Goal: Task Accomplishment & Management: Complete application form

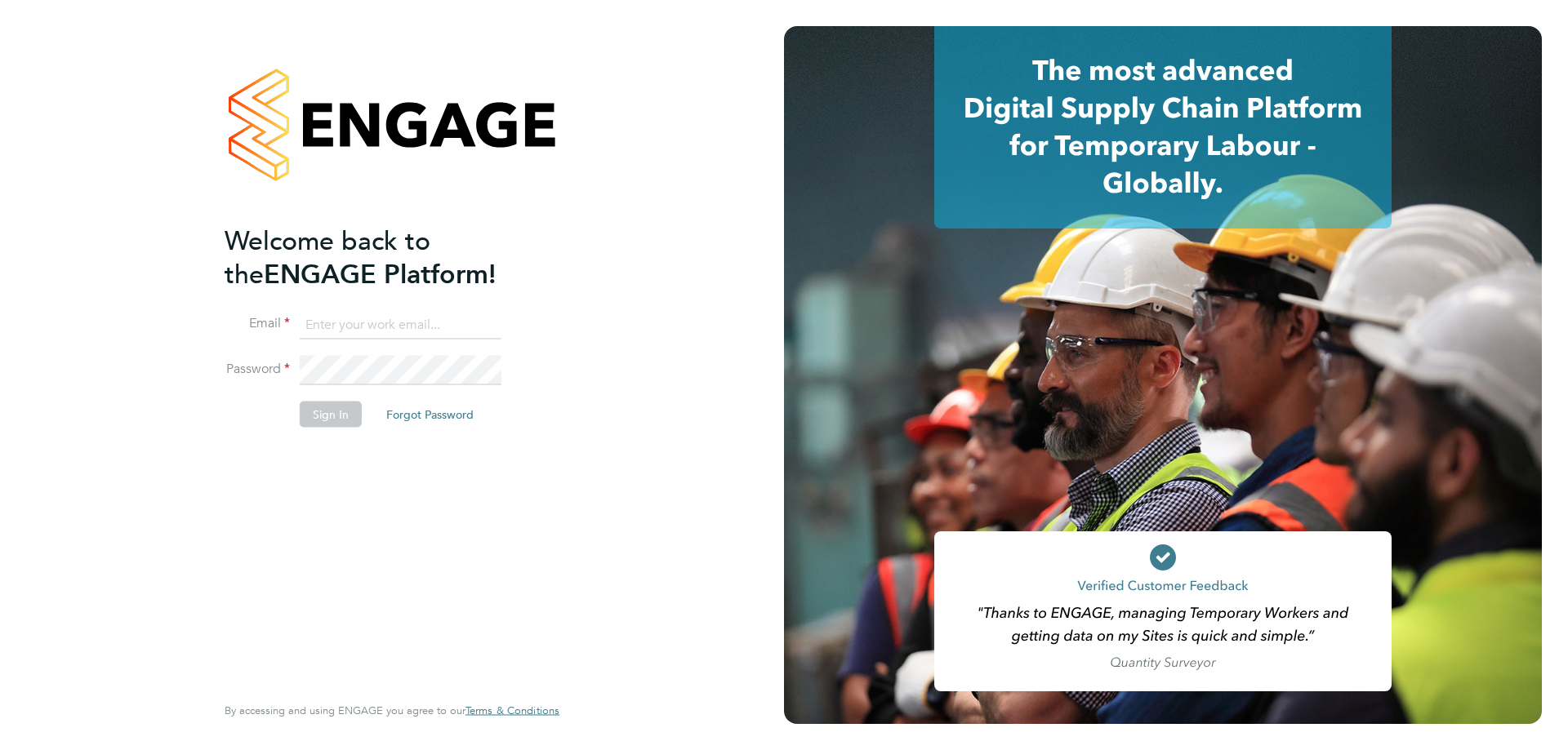
type input "jamespedley@jambo.co"
click at [332, 414] on button "Sign In" at bounding box center [331, 414] width 62 height 26
click at [332, 414] on div "Sorry, we are having problems connecting to our services." at bounding box center [392, 375] width 784 height 750
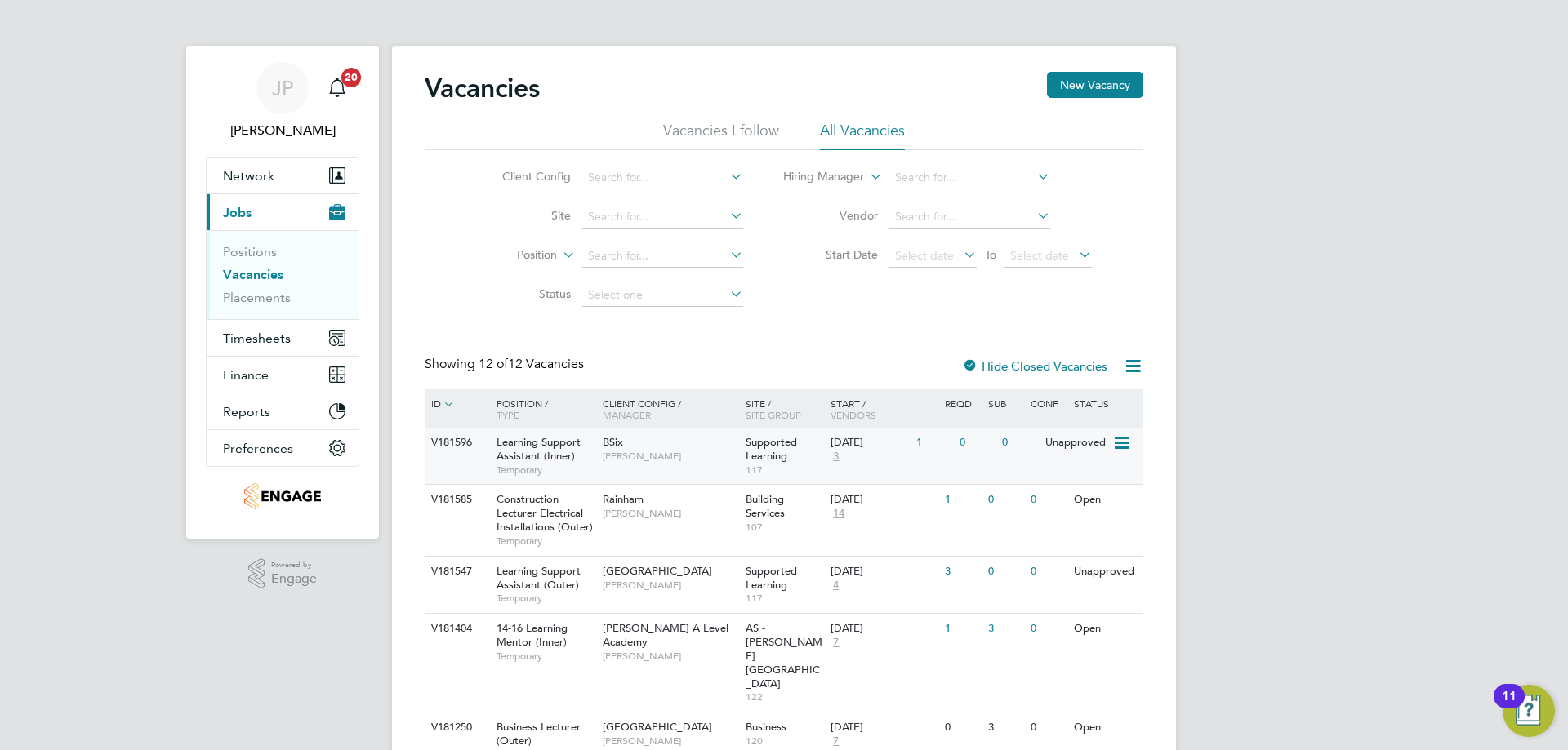
click at [1013, 457] on div "0" at bounding box center [1018, 443] width 42 height 30
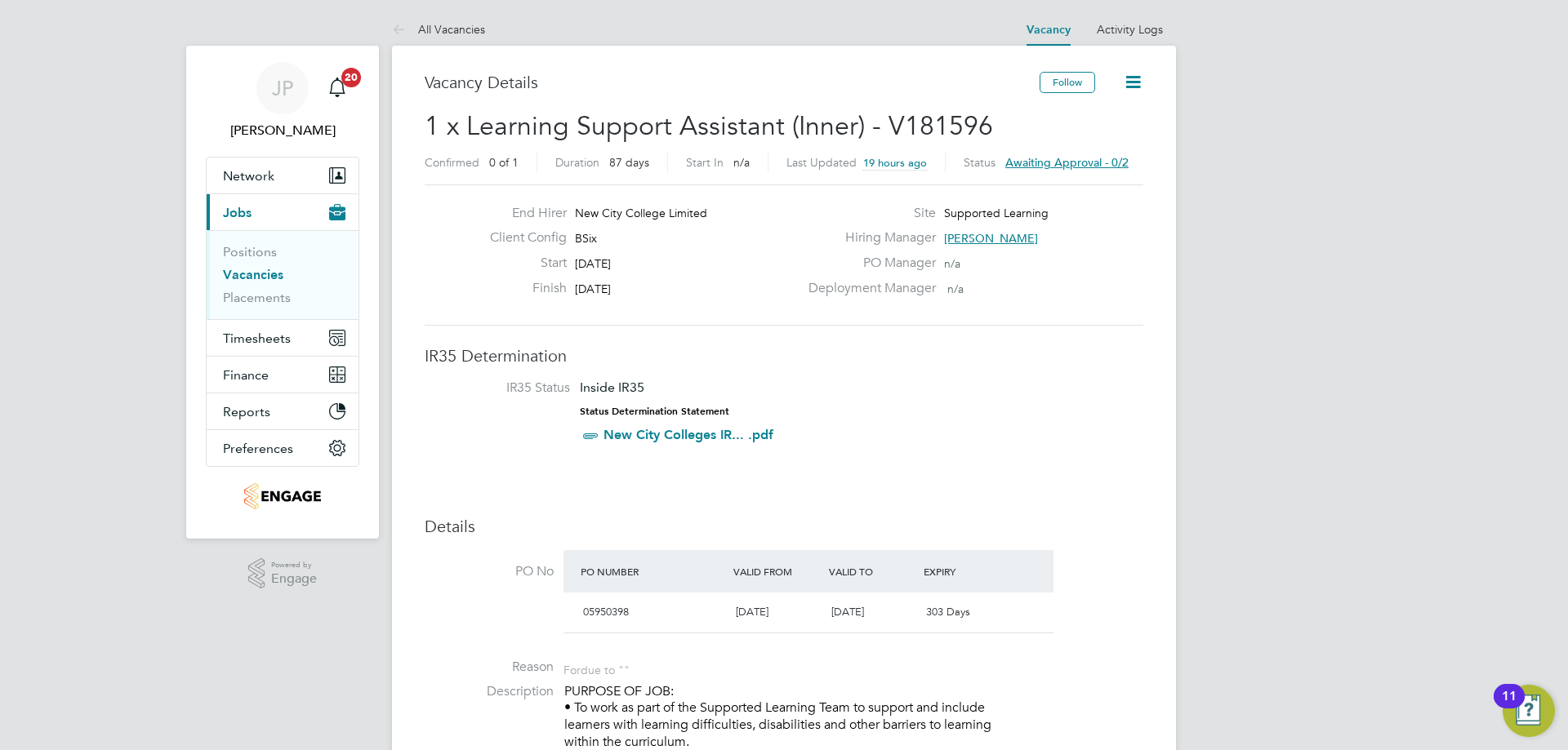
drag, startPoint x: 963, startPoint y: 460, endPoint x: 832, endPoint y: 450, distance: 131.4
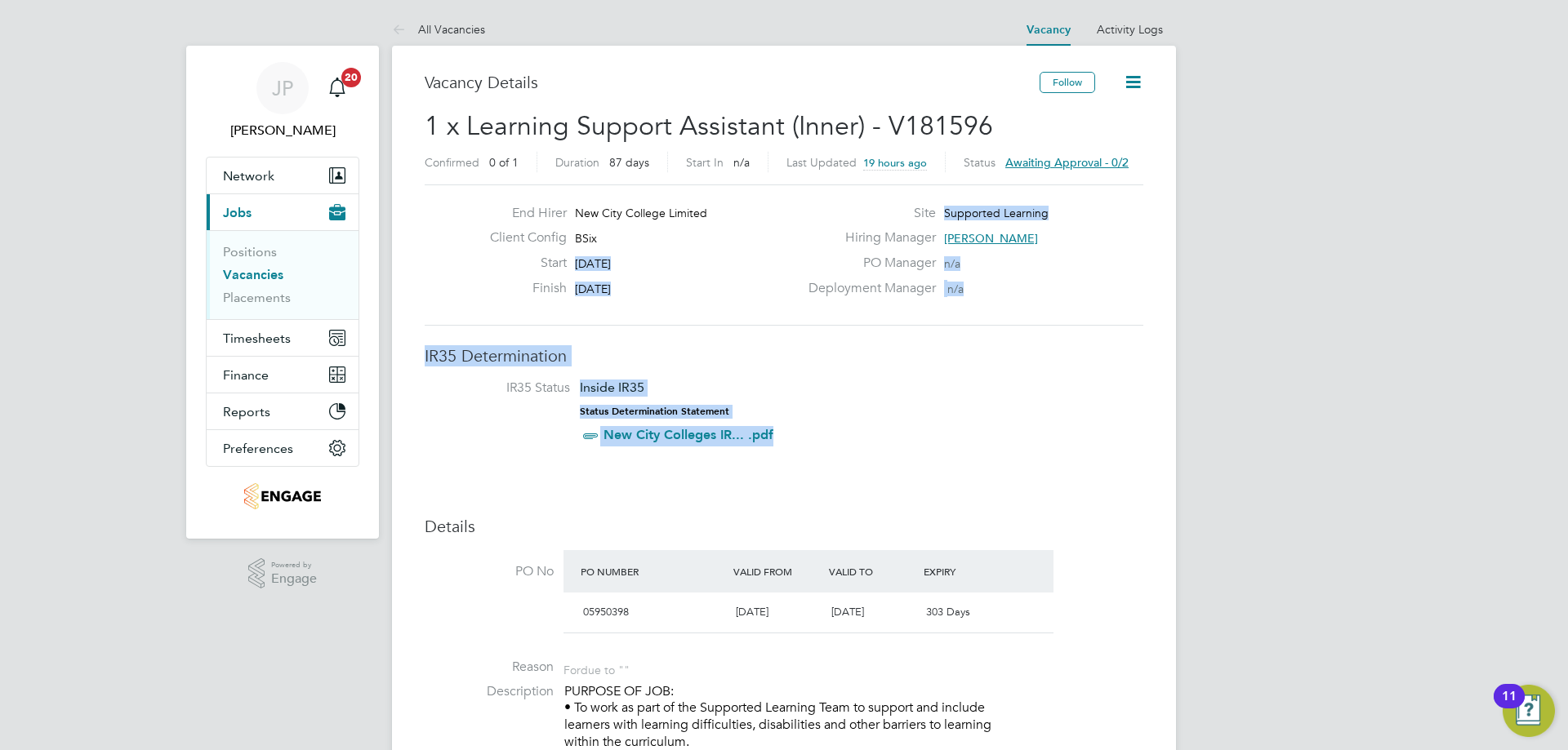
drag, startPoint x: 837, startPoint y: 431, endPoint x: 490, endPoint y: 269, distance: 383.0
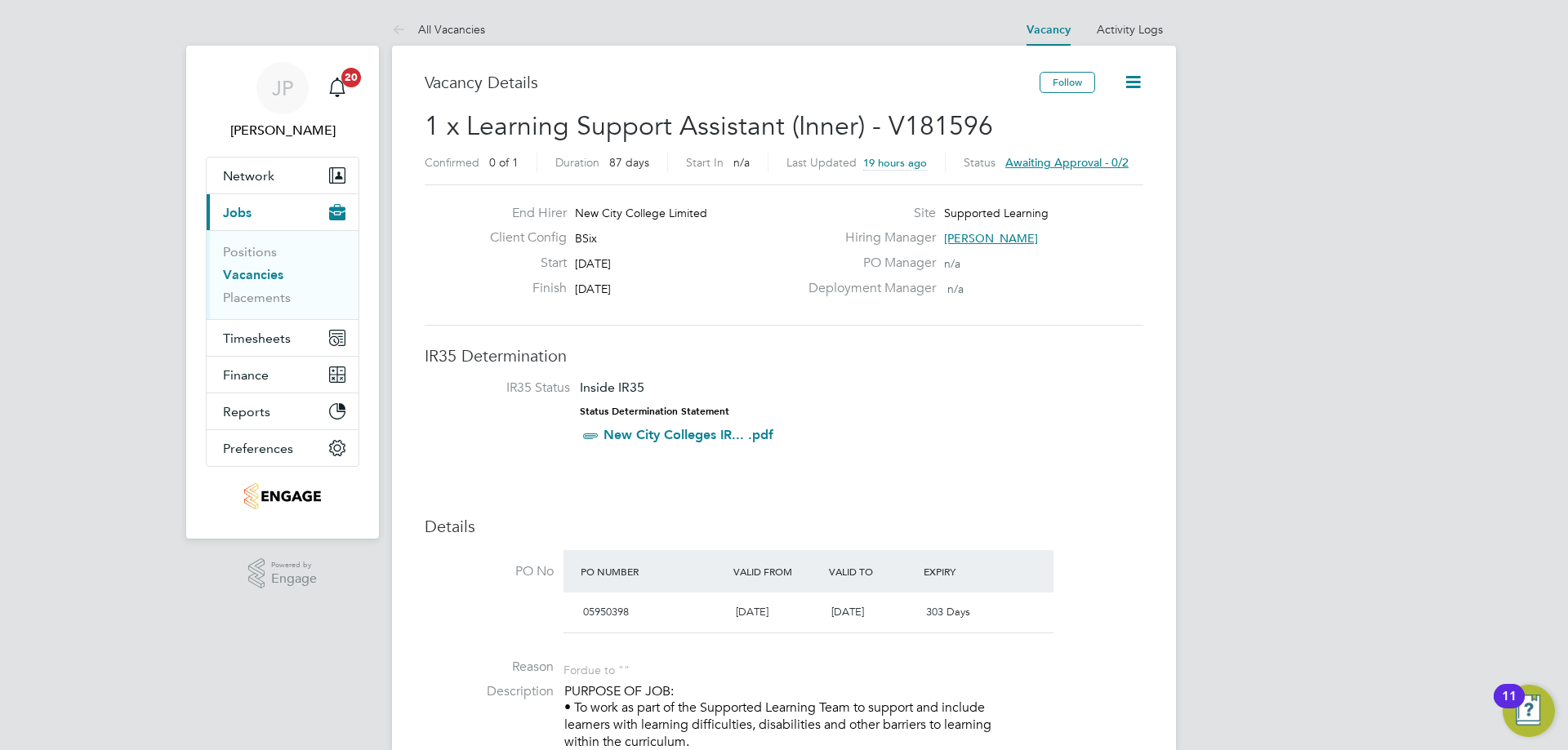
click at [1091, 517] on h3 "Details" at bounding box center [784, 526] width 718 height 22
